Goal: Transaction & Acquisition: Purchase product/service

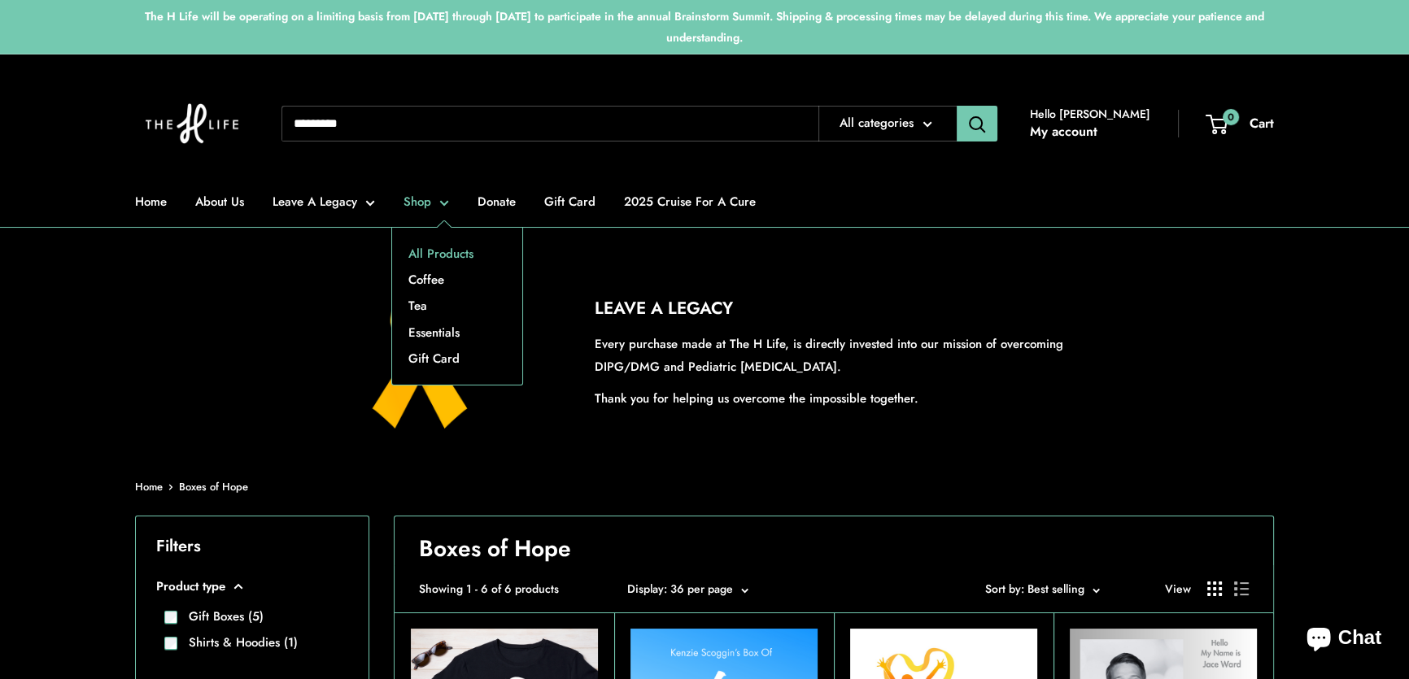
click at [438, 251] on link "All Products" at bounding box center [457, 254] width 130 height 26
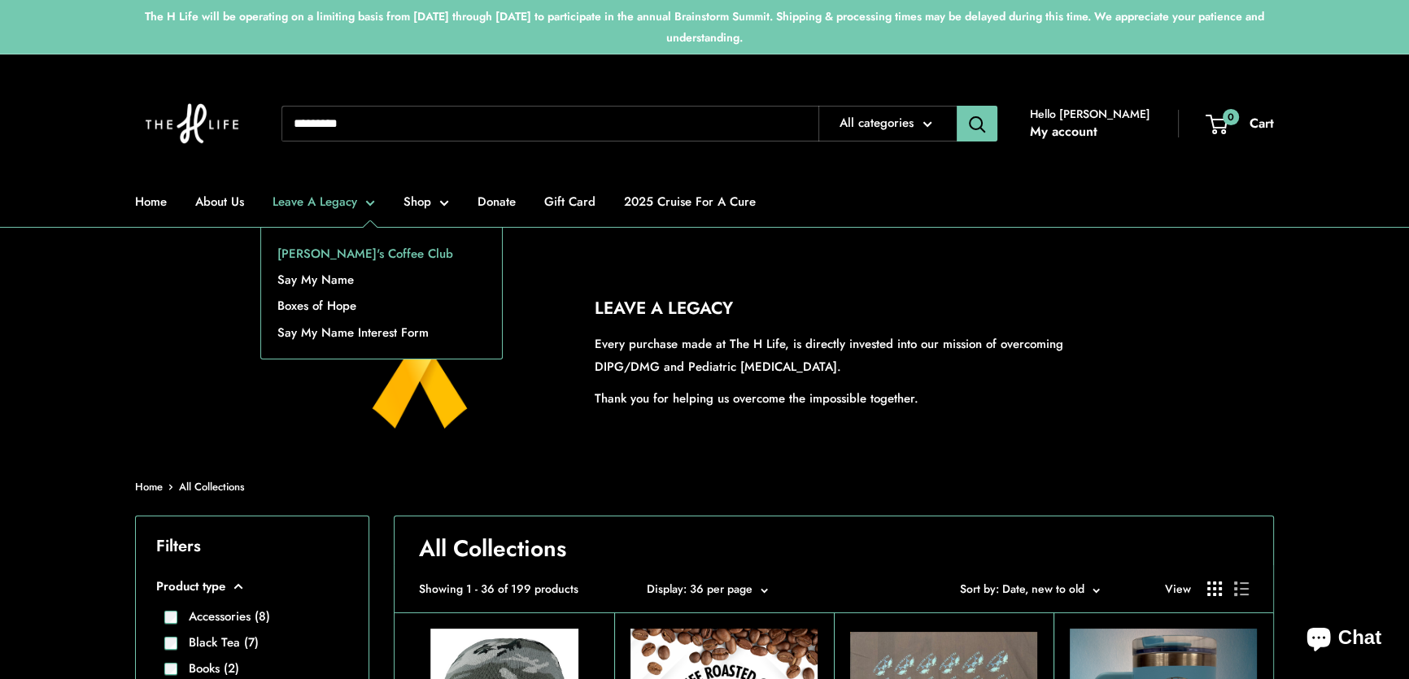
click at [327, 248] on link "[PERSON_NAME]'s Coffee Club" at bounding box center [381, 254] width 241 height 26
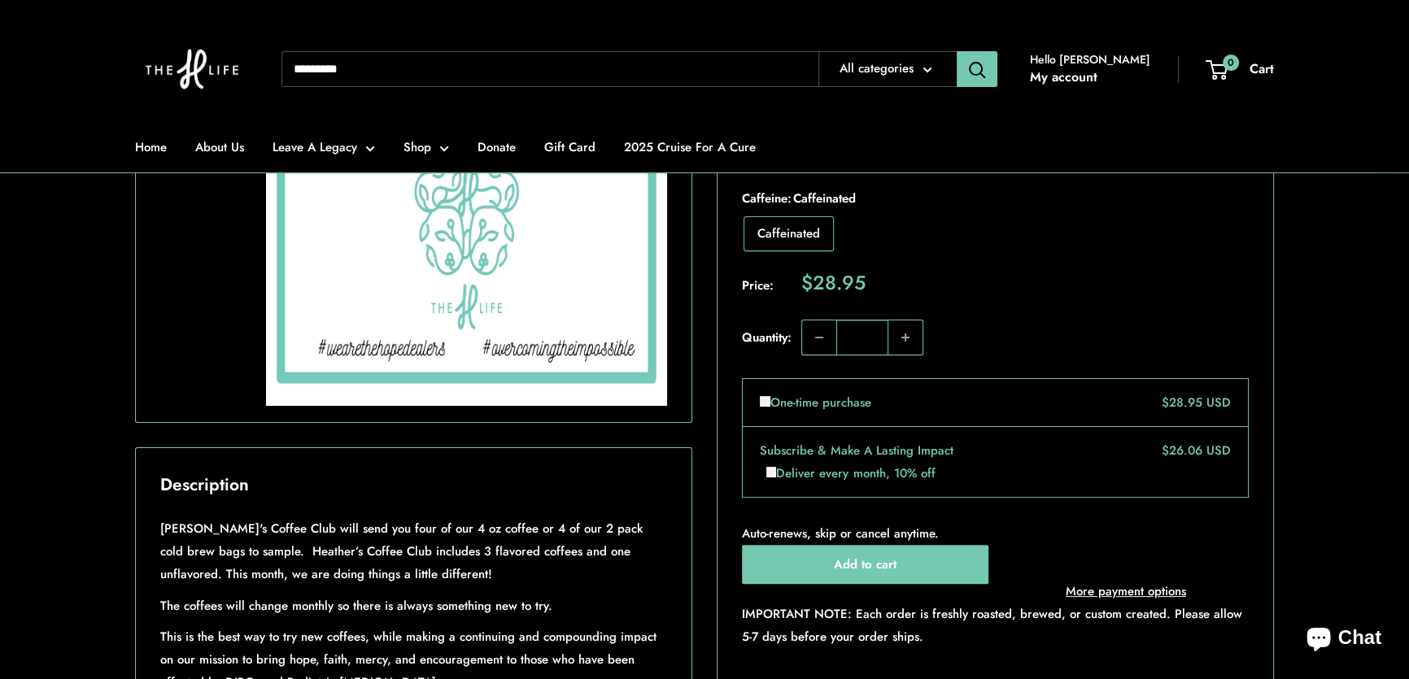
scroll to position [887, 0]
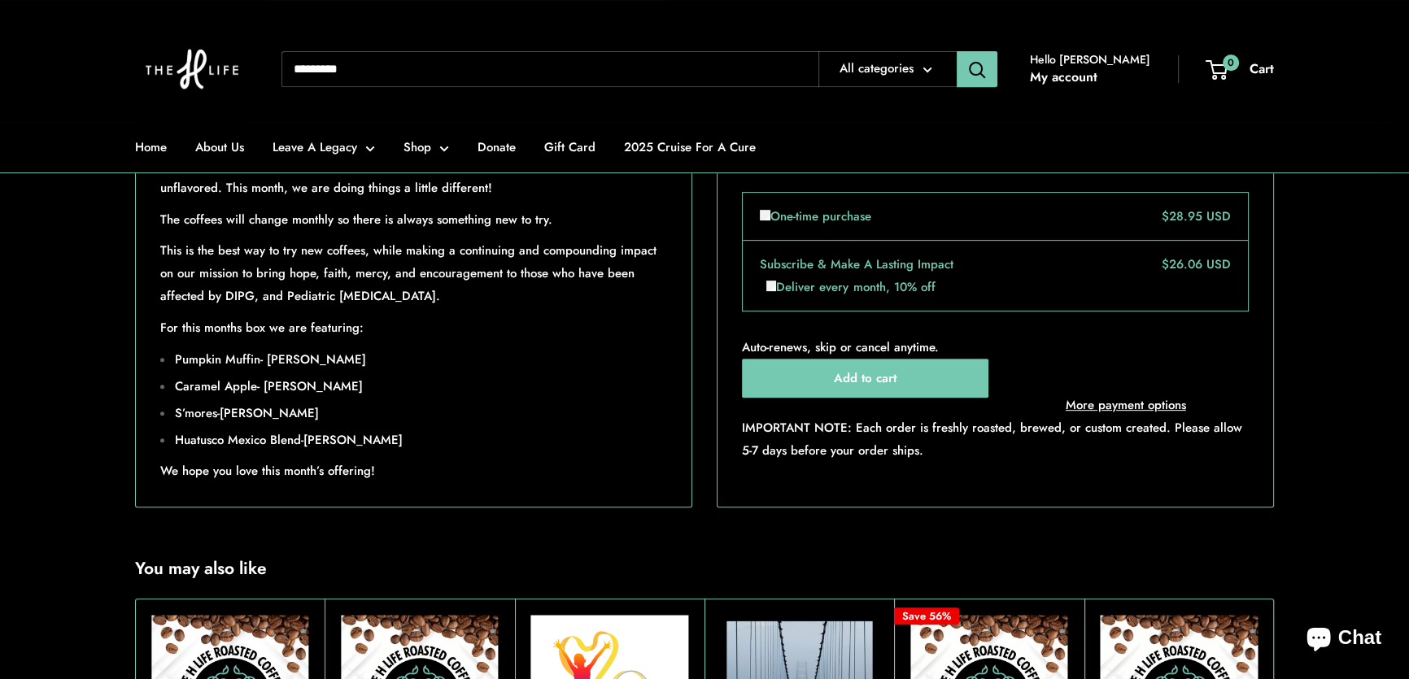
click at [431, 58] on input "Search..." at bounding box center [549, 69] width 537 height 36
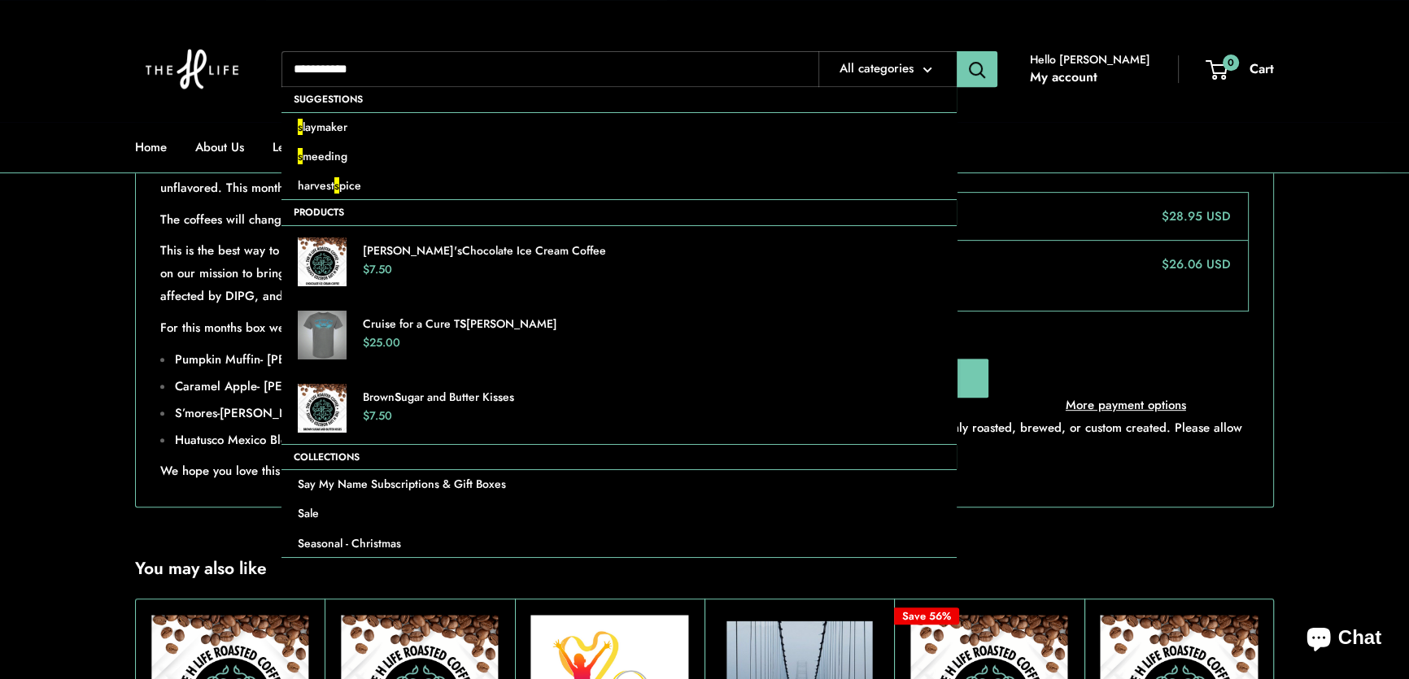
type input "**********"
click at [957, 51] on button "Search" at bounding box center [977, 69] width 41 height 36
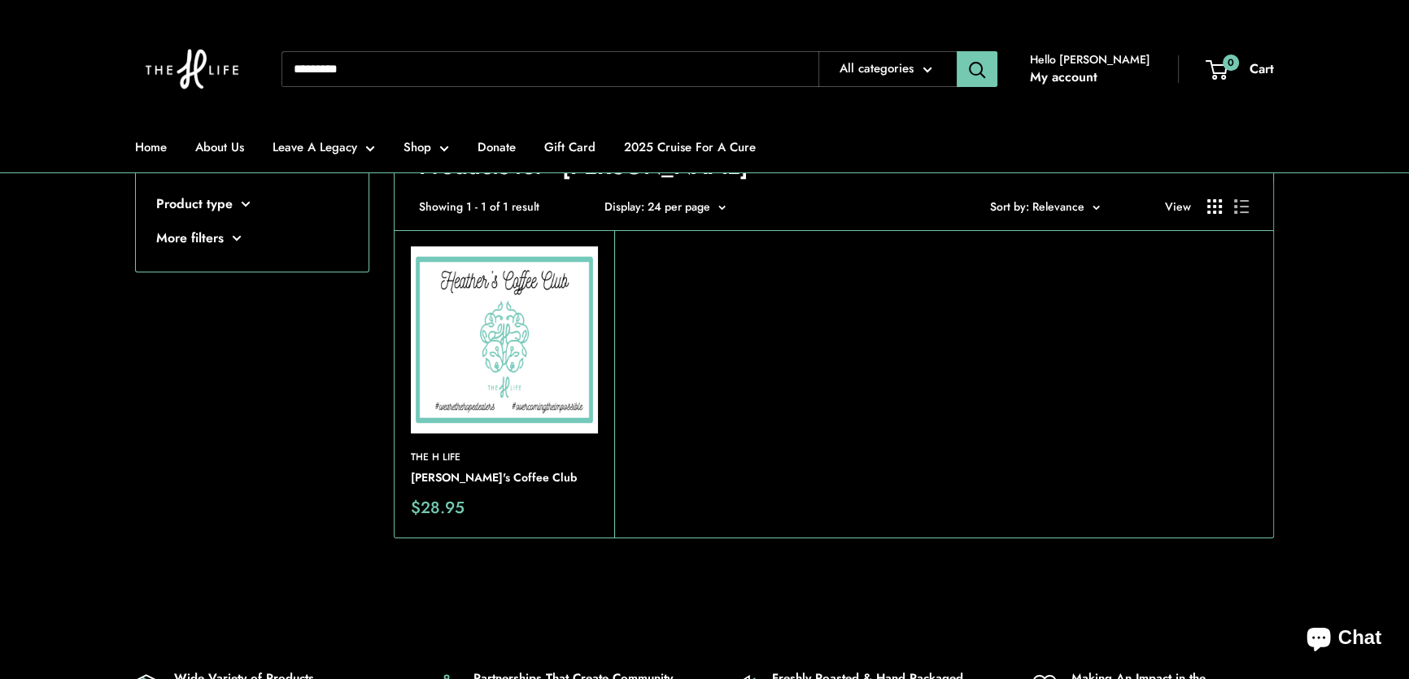
scroll to position [147, 0]
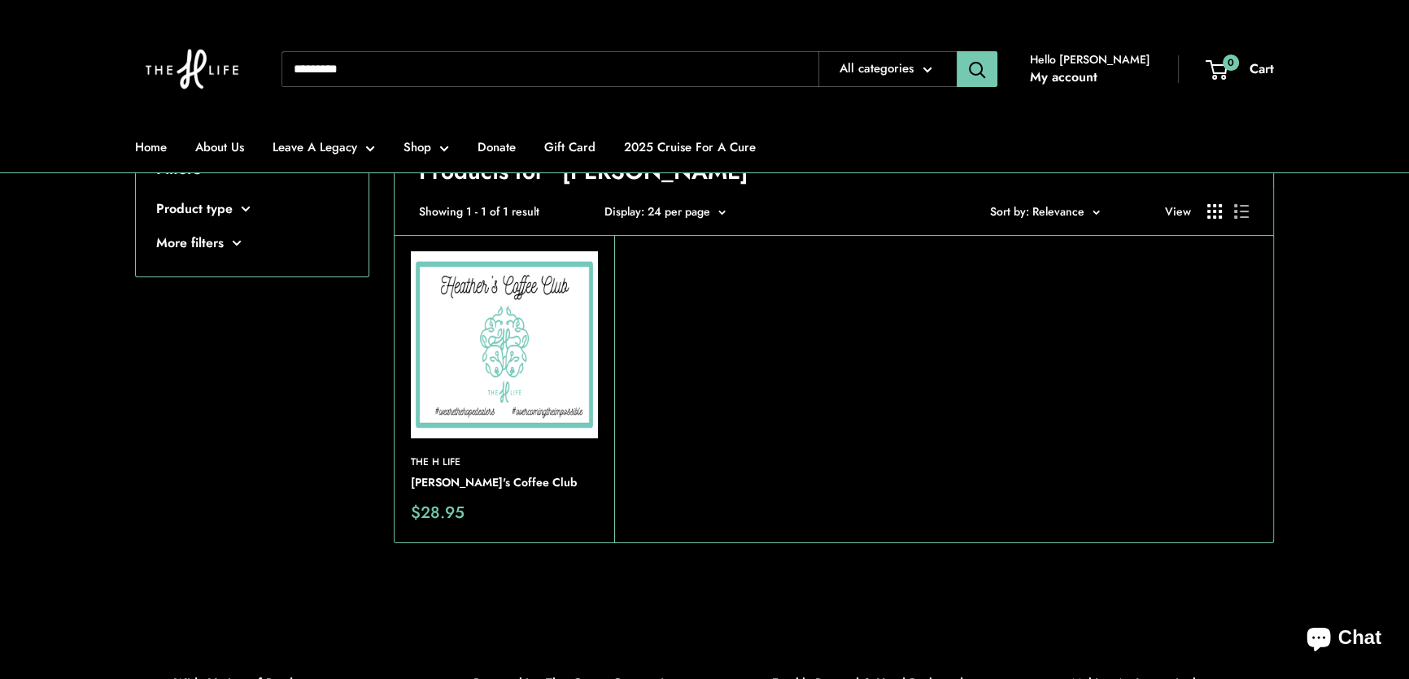
click at [500, 324] on img at bounding box center [504, 344] width 187 height 187
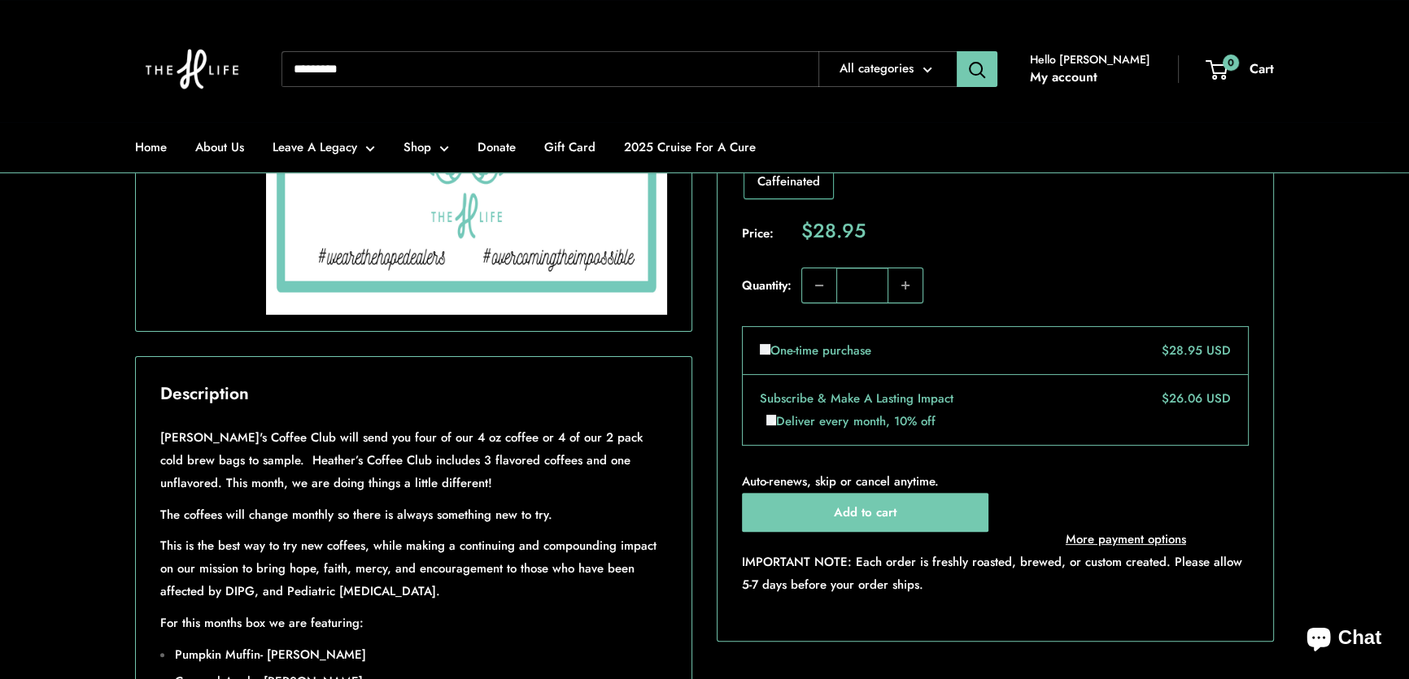
scroll to position [887, 0]
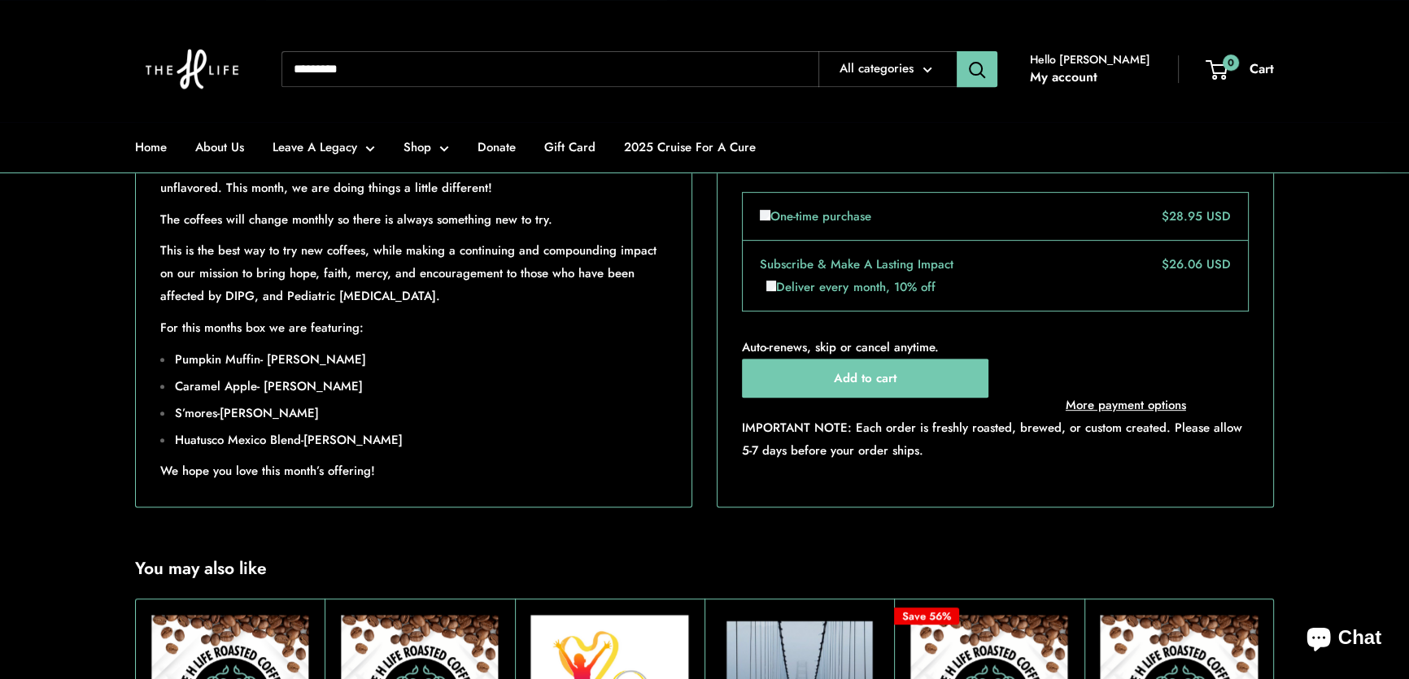
click at [699, 415] on div "Roll over image to zoom in Click on image to zoom / [PERSON_NAME]'s Coffee Club…" at bounding box center [704, 50] width 1139 height 914
click at [707, 362] on div "Roll over image to zoom in Click on image to zoom / [PERSON_NAME]'s Coffee Club…" at bounding box center [704, 50] width 1139 height 914
click at [699, 408] on div "Roll over image to zoom in Click on image to zoom / [PERSON_NAME]'s Coffee Club…" at bounding box center [704, 50] width 1139 height 914
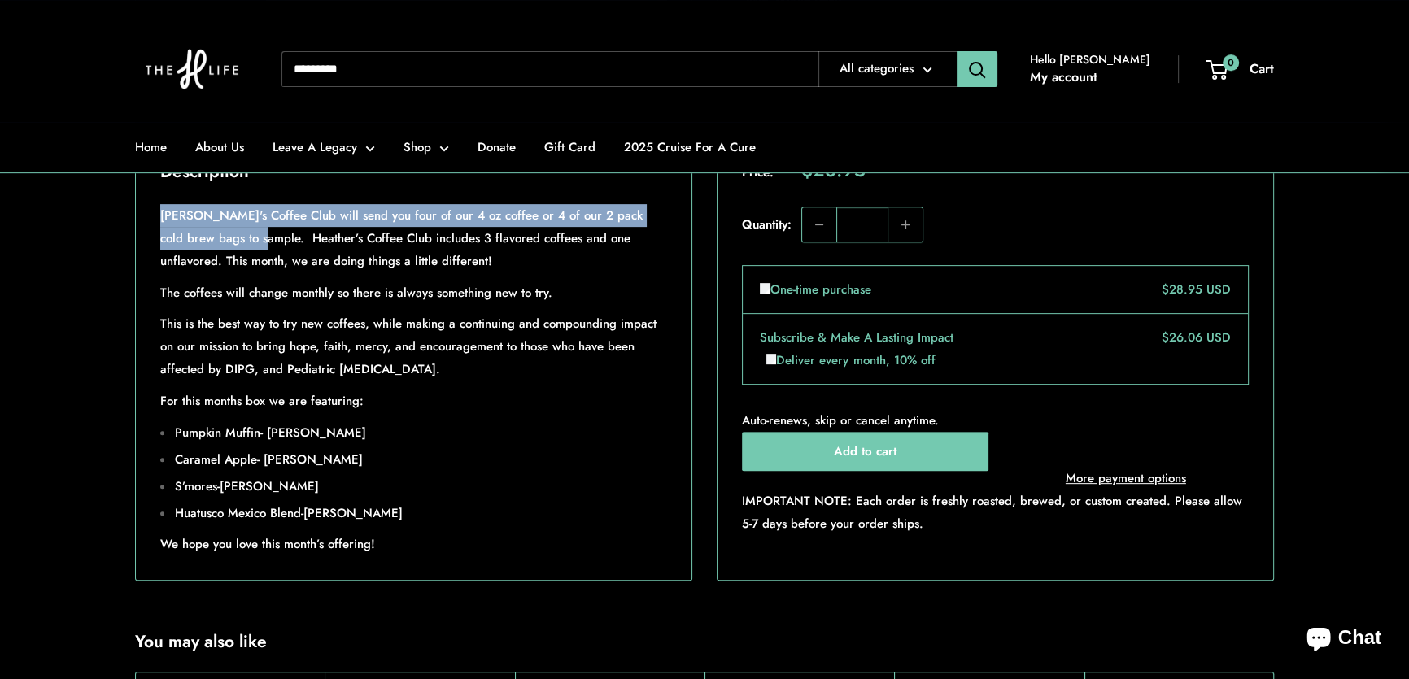
drag, startPoint x: 161, startPoint y: 263, endPoint x: 243, endPoint y: 277, distance: 83.3
click at [243, 273] on p "[PERSON_NAME]'s Coffee Club will send you four of our 4 oz coffee or 4 of our 2…" at bounding box center [413, 238] width 507 height 68
copy p "[PERSON_NAME]'s Coffee Club will send you four of our 4 oz coffee or 4 of our 2…"
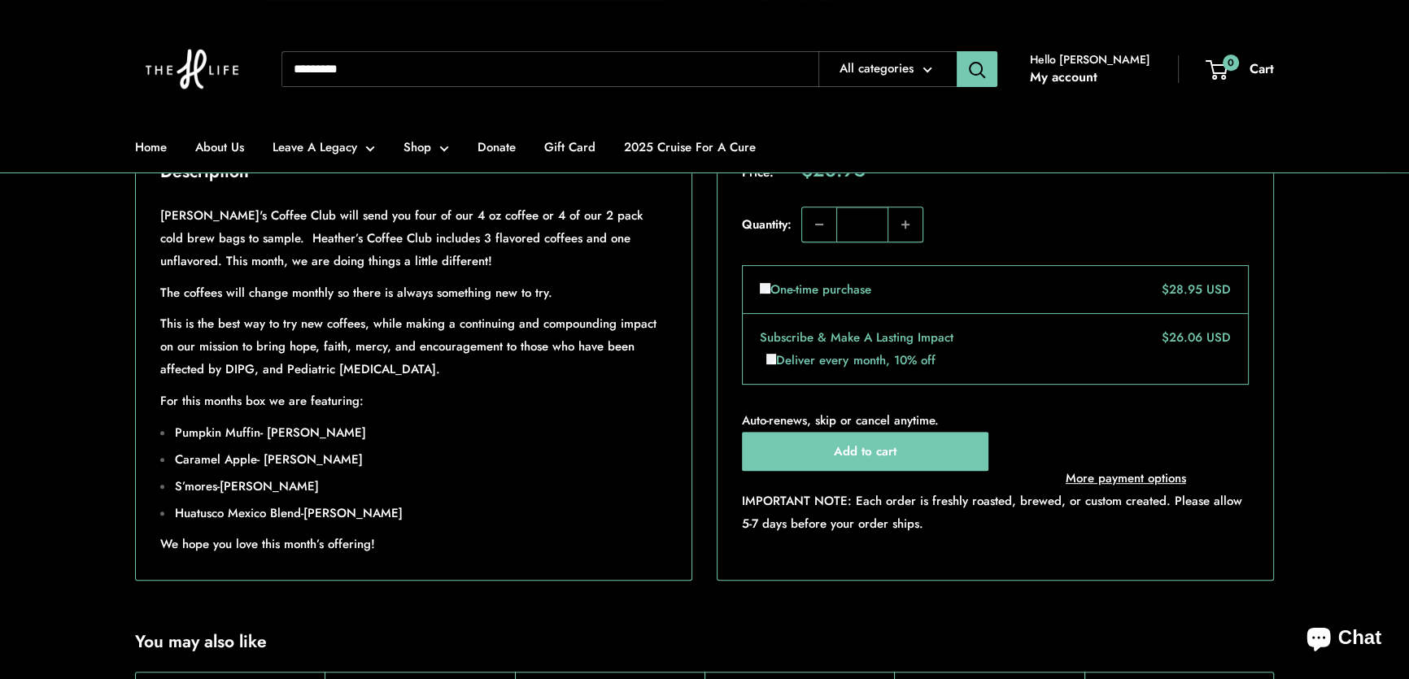
click at [520, 412] on p "For this months box we are featuring:" at bounding box center [413, 401] width 507 height 23
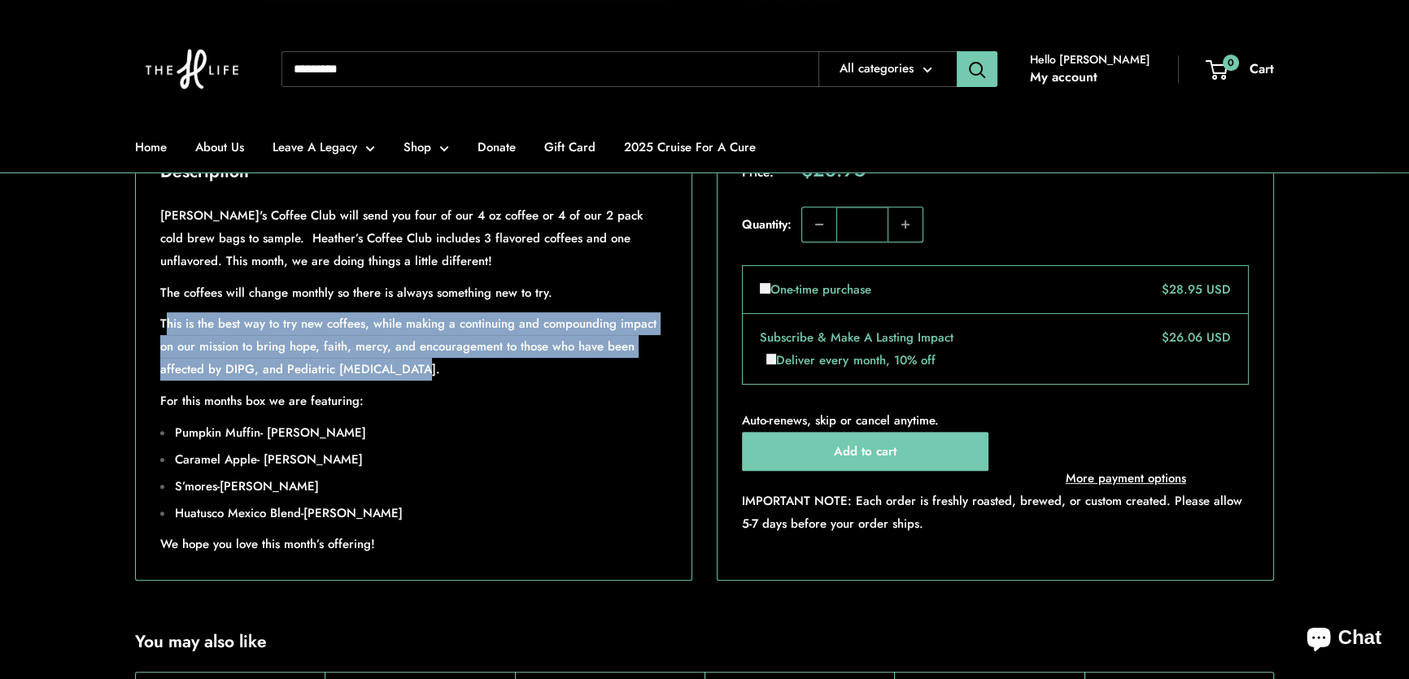
drag, startPoint x: 163, startPoint y: 373, endPoint x: 414, endPoint y: 419, distance: 255.5
click at [414, 381] on p "This is the best way to try new coffees, while making a continuing and compound…" at bounding box center [413, 346] width 507 height 68
copy p "his is the best way to try new coffees, while making a continuing and compoundi…"
click at [683, 382] on div "[PERSON_NAME]'s Coffee Club will send you four of our 4 oz coffee or 4 of our 2…" at bounding box center [414, 382] width 556 height 395
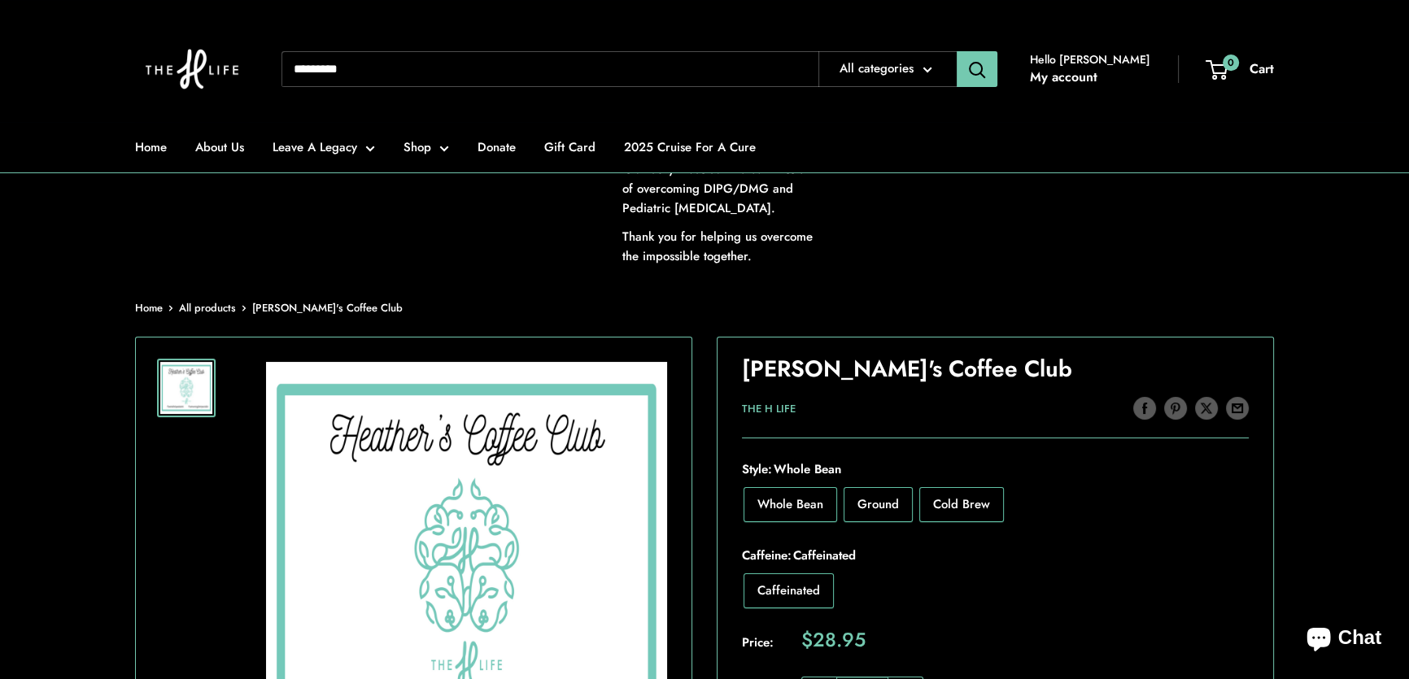
scroll to position [0, 0]
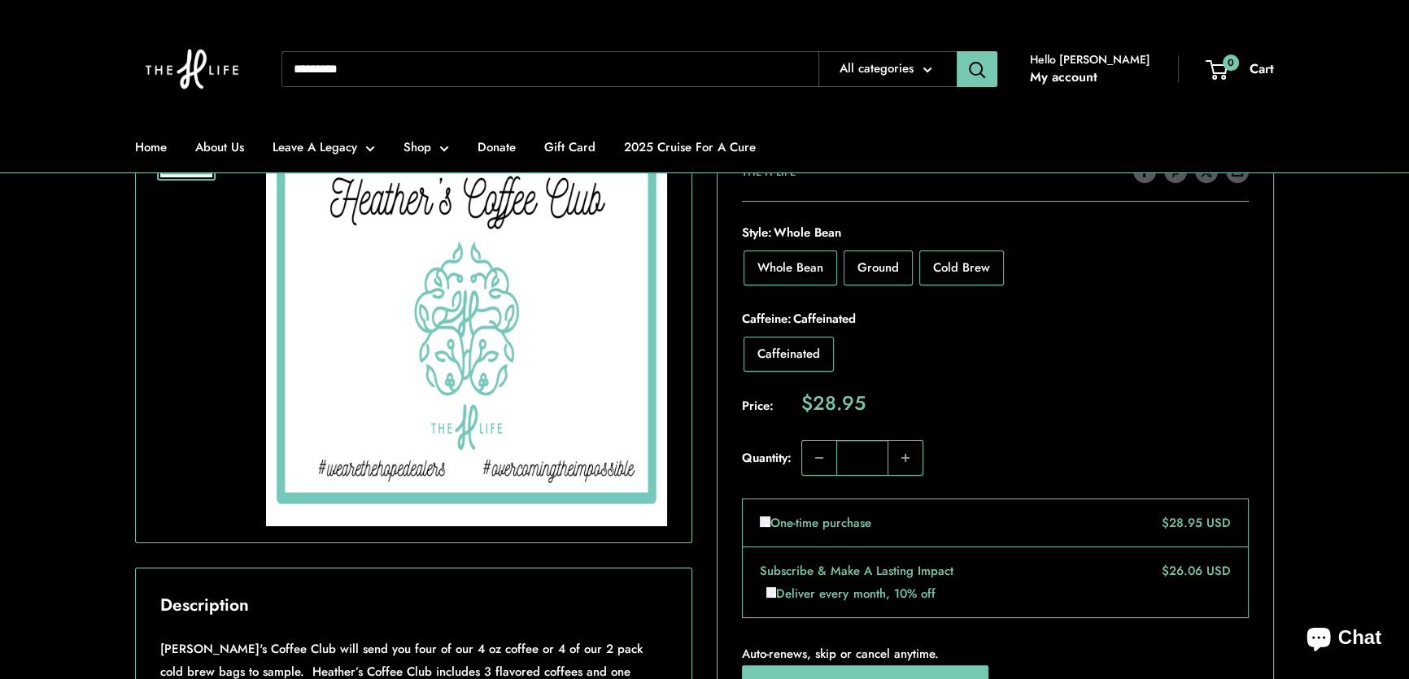
scroll to position [443, 0]
